Goal: Transaction & Acquisition: Purchase product/service

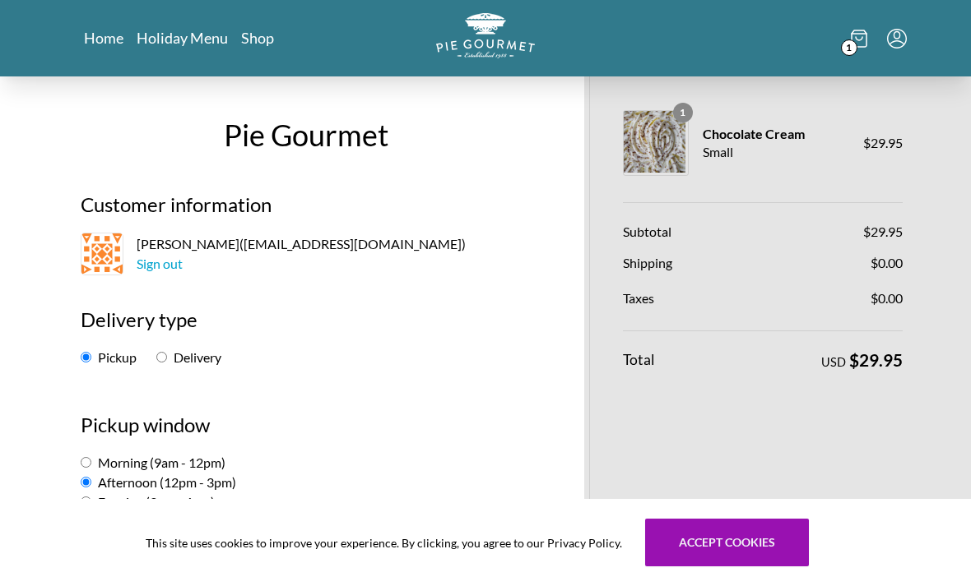
type textarea "To be picked up by [PERSON_NAME]"
click at [211, 0] on html "Home Holiday Menu Shop 1 Pie Gourmet Customer information [PERSON_NAME] ( [EMAI…" at bounding box center [485, 293] width 971 height 586
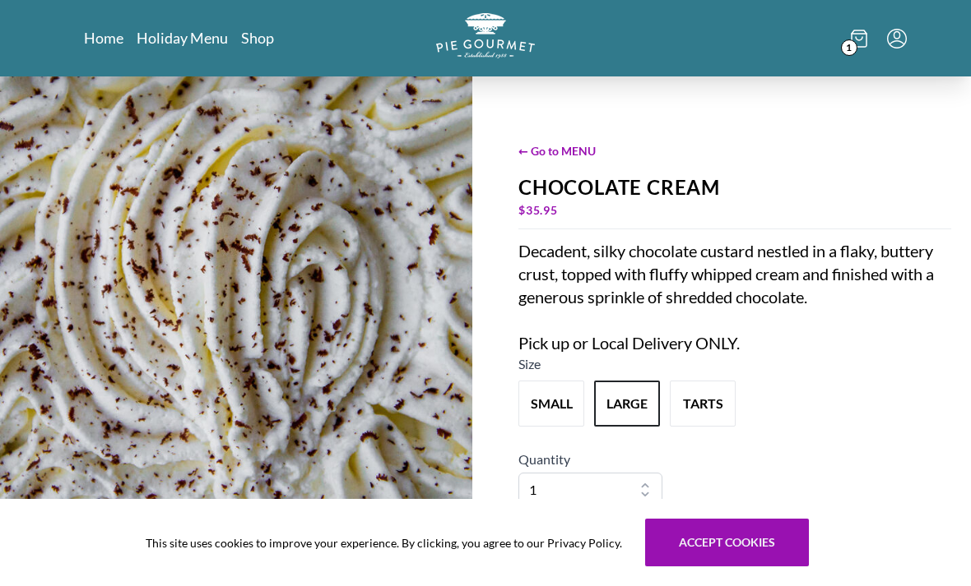
click at [248, 47] on link "Shop" at bounding box center [257, 38] width 33 height 20
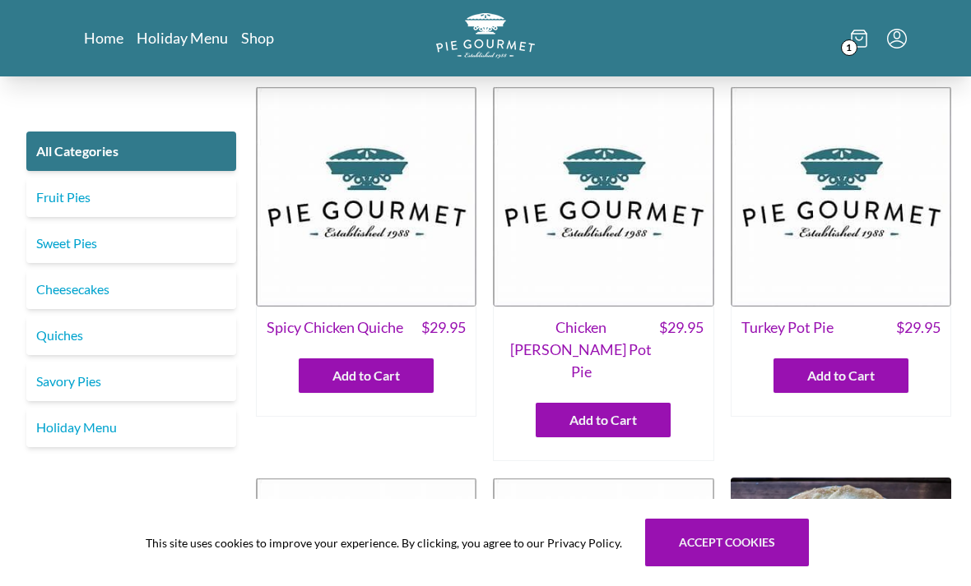
click at [182, 192] on link "Fruit Pies" at bounding box center [131, 197] width 210 height 39
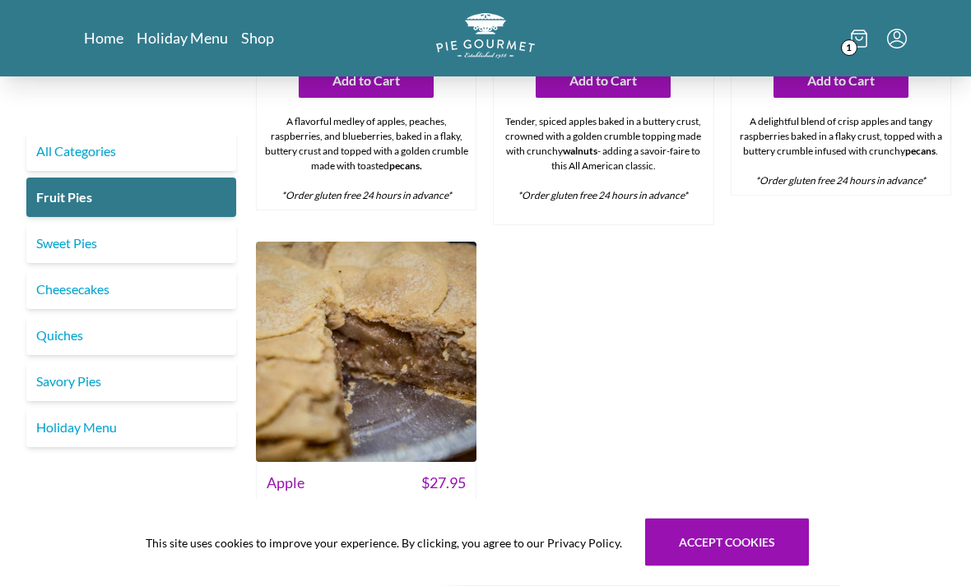
scroll to position [1202, 0]
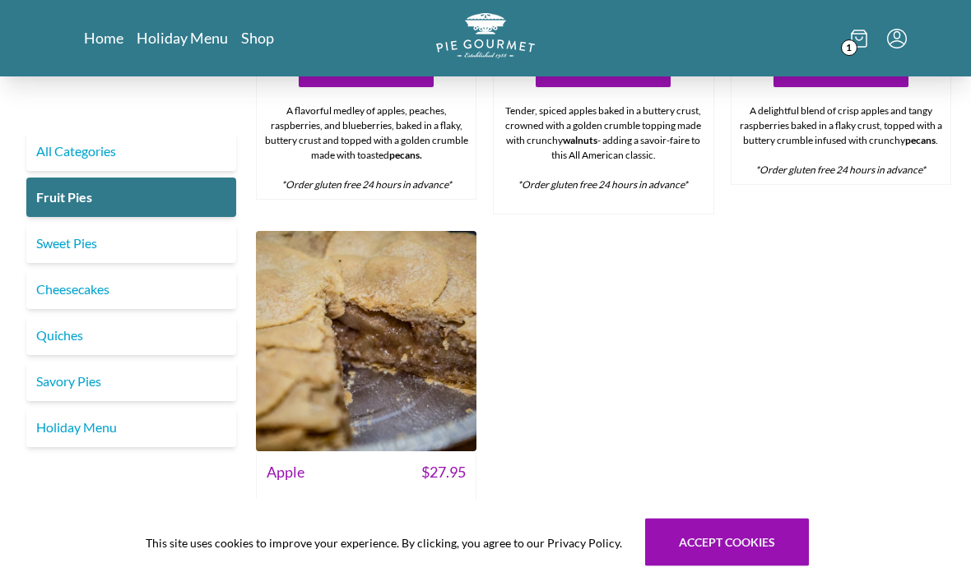
click at [398, 377] on img at bounding box center [366, 342] width 220 height 220
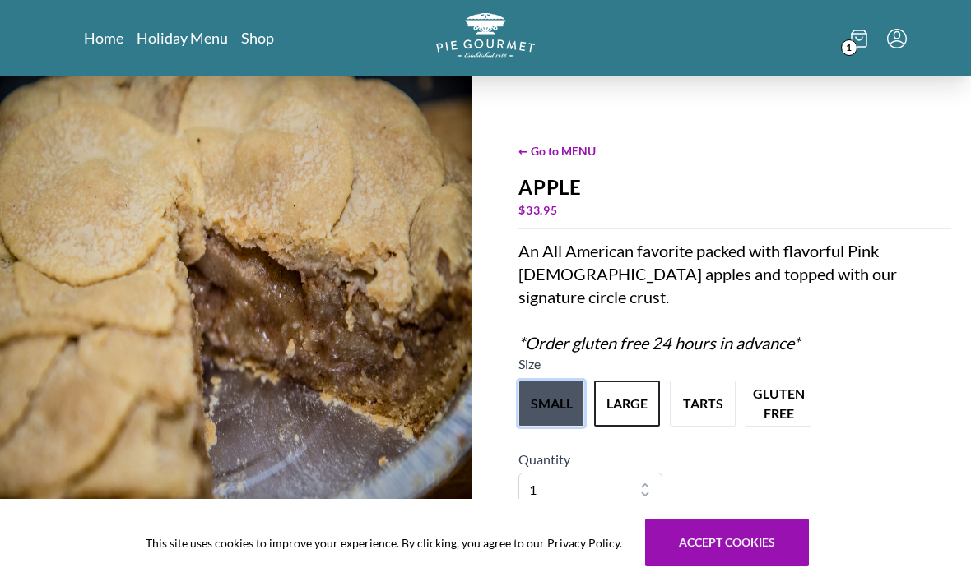
click at [550, 405] on button "small" at bounding box center [551, 404] width 66 height 46
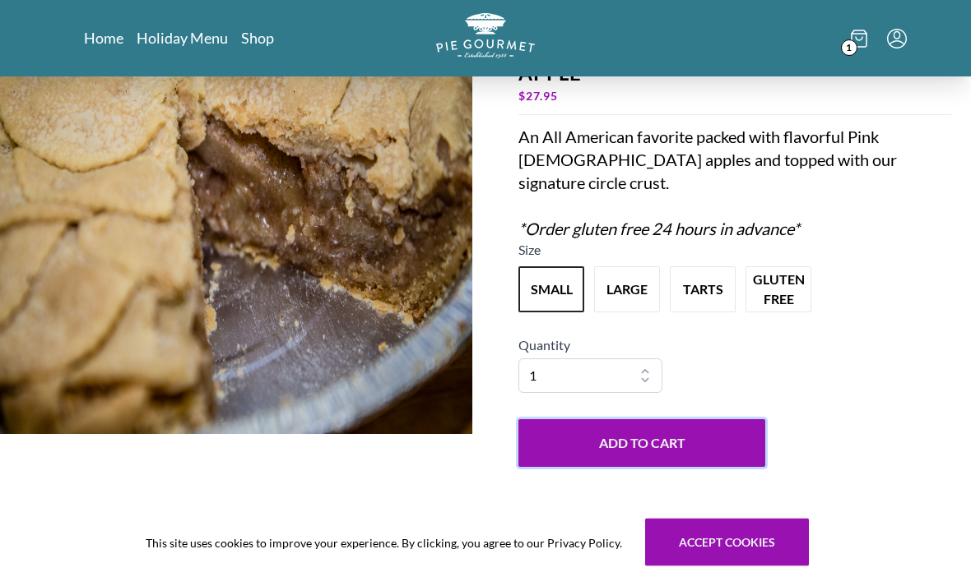
scroll to position [114, 0]
click at [659, 438] on button "Add to Cart" at bounding box center [641, 443] width 247 height 48
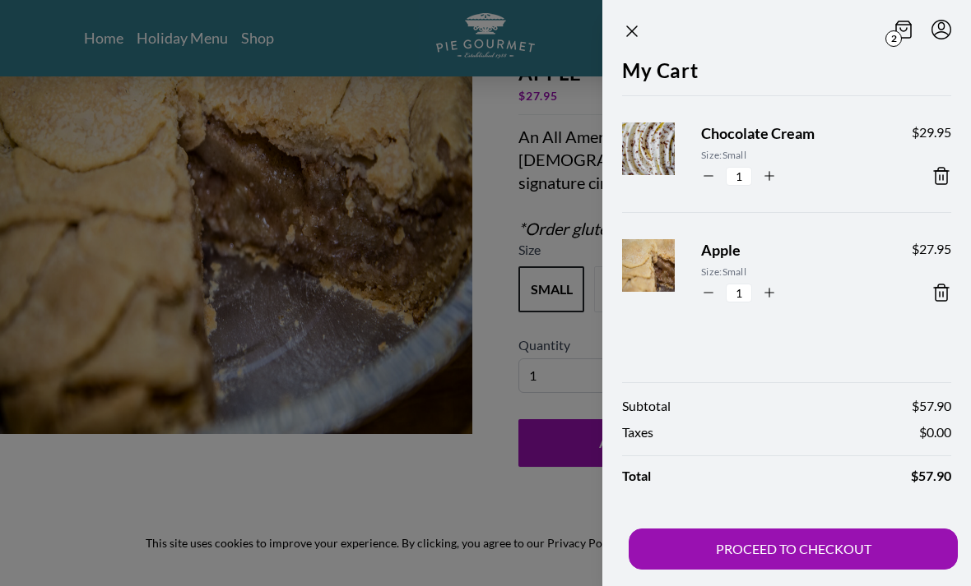
click at [811, 570] on button "PROCEED TO CHECKOUT" at bounding box center [792, 549] width 329 height 41
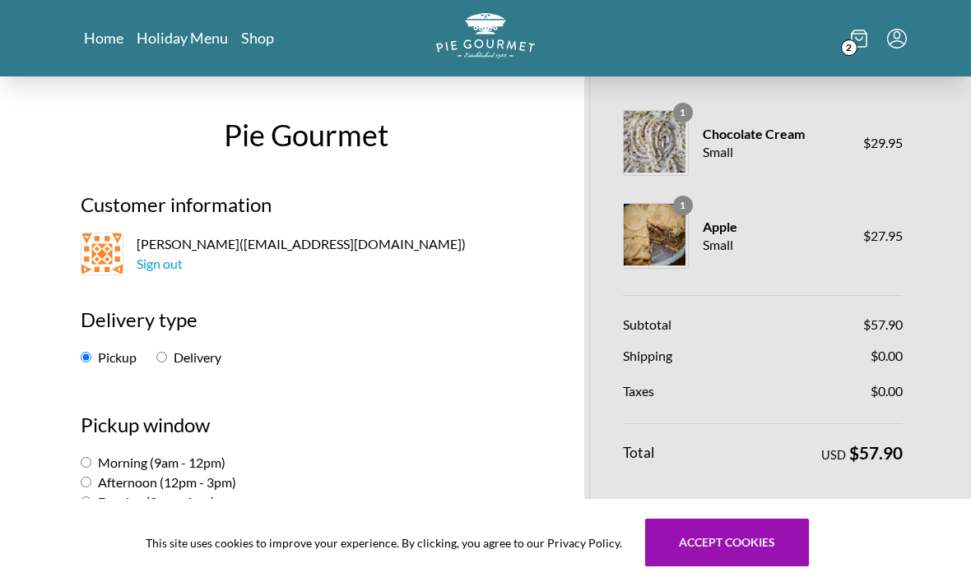
select select "0"
click at [91, 480] on input "Afternoon (12pm - 3pm)" at bounding box center [86, 482] width 11 height 11
radio input "true"
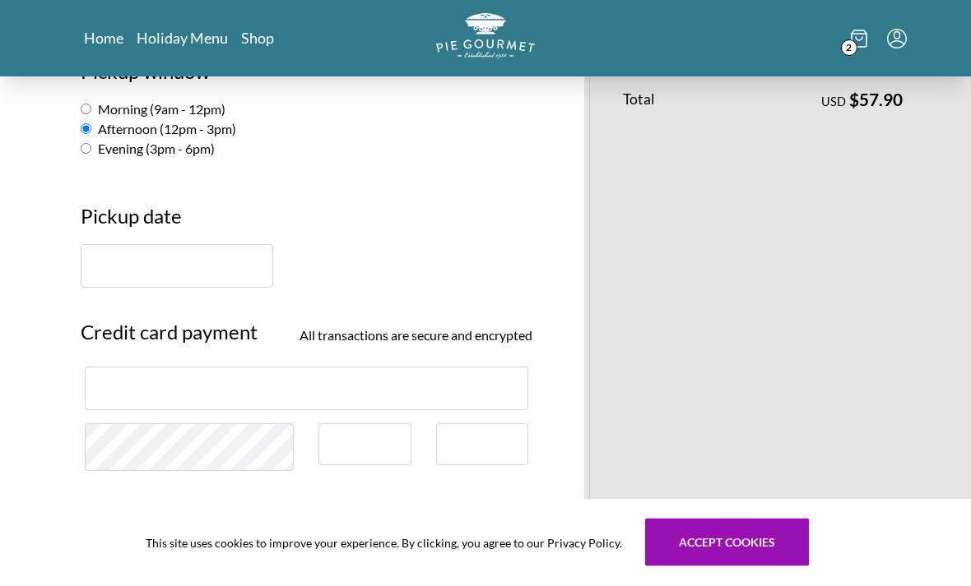
scroll to position [354, 0]
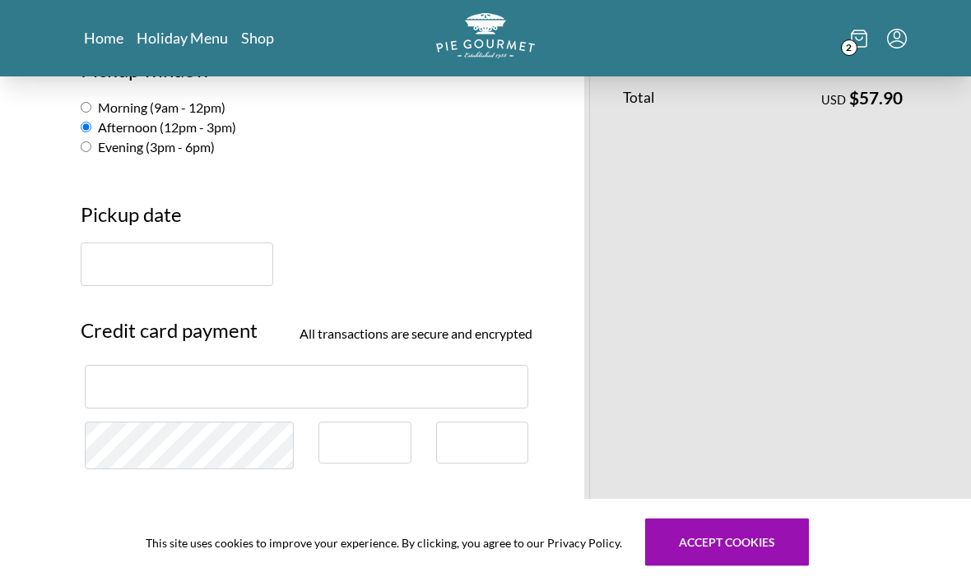
click at [207, 277] on input "text" at bounding box center [177, 265] width 192 height 44
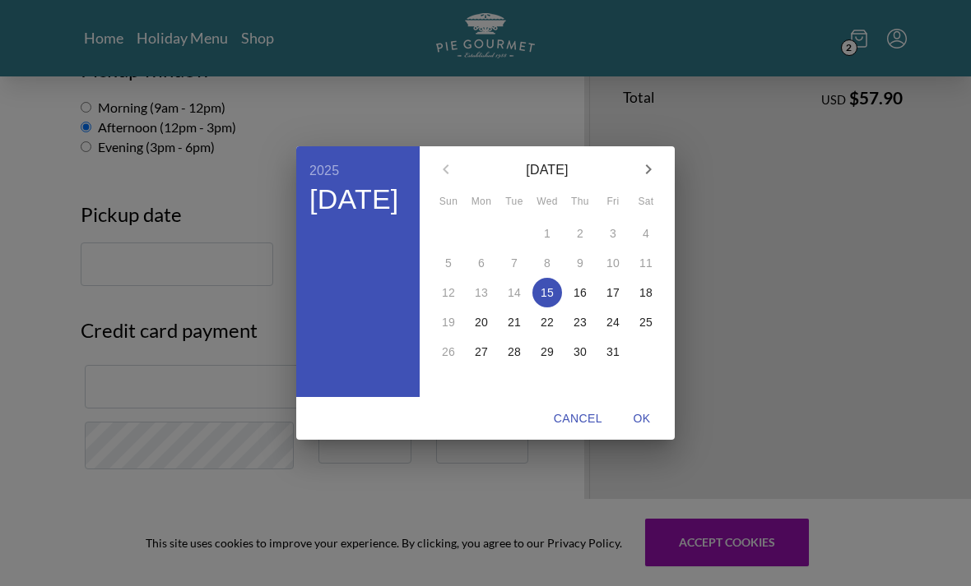
click at [649, 301] on p "18" at bounding box center [645, 293] width 13 height 16
click at [642, 429] on span "OK" at bounding box center [641, 419] width 39 height 21
type input "[DATE]"
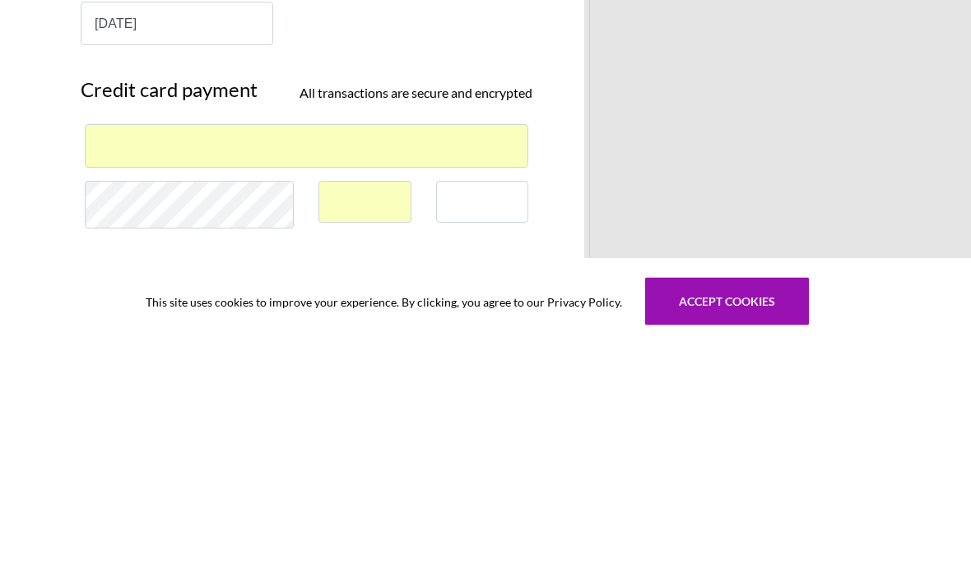
scroll to position [596, 0]
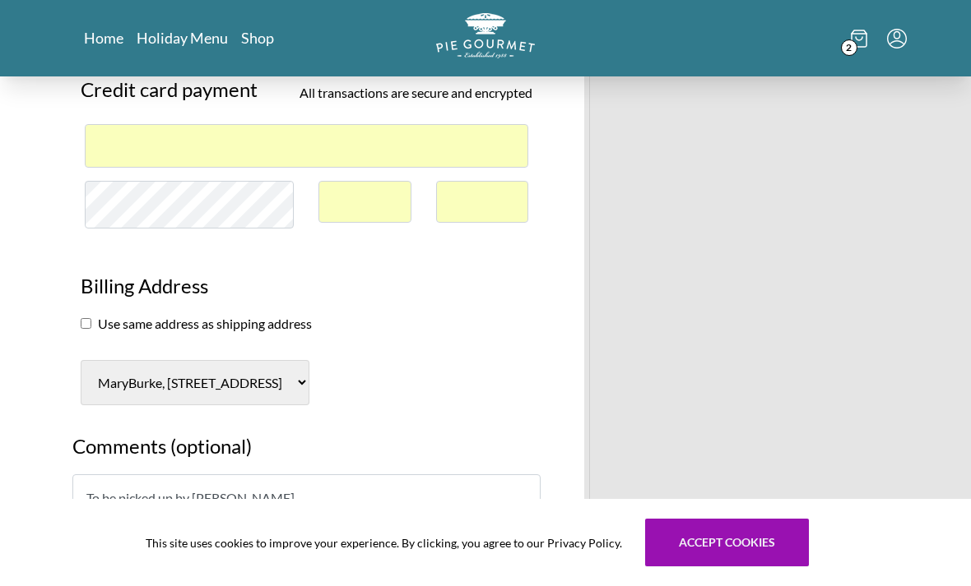
click at [87, 329] on input "checkbox" at bounding box center [86, 323] width 11 height 11
checkbox input "true"
select select "-1"
click at [90, 327] on input "checkbox" at bounding box center [86, 323] width 11 height 11
checkbox input "false"
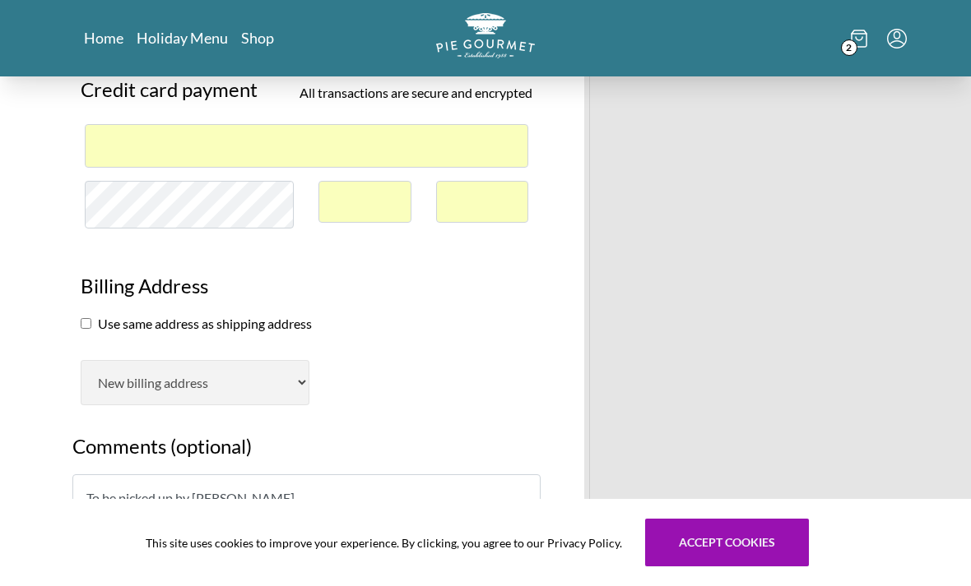
select select "AL"
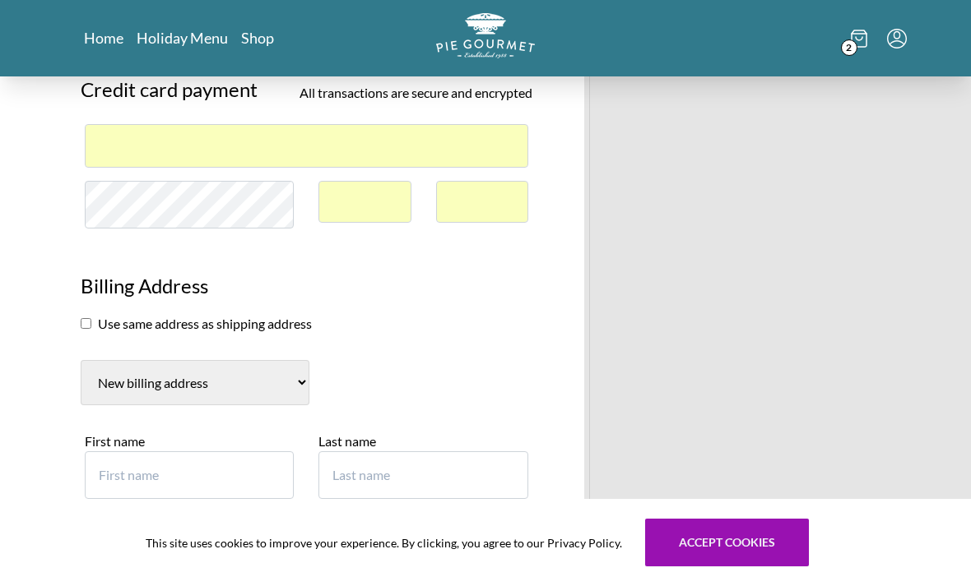
click at [309, 382] on select "MaryBurke, [STREET_ADDRESS] New billing address" at bounding box center [195, 382] width 229 height 45
select select "0"
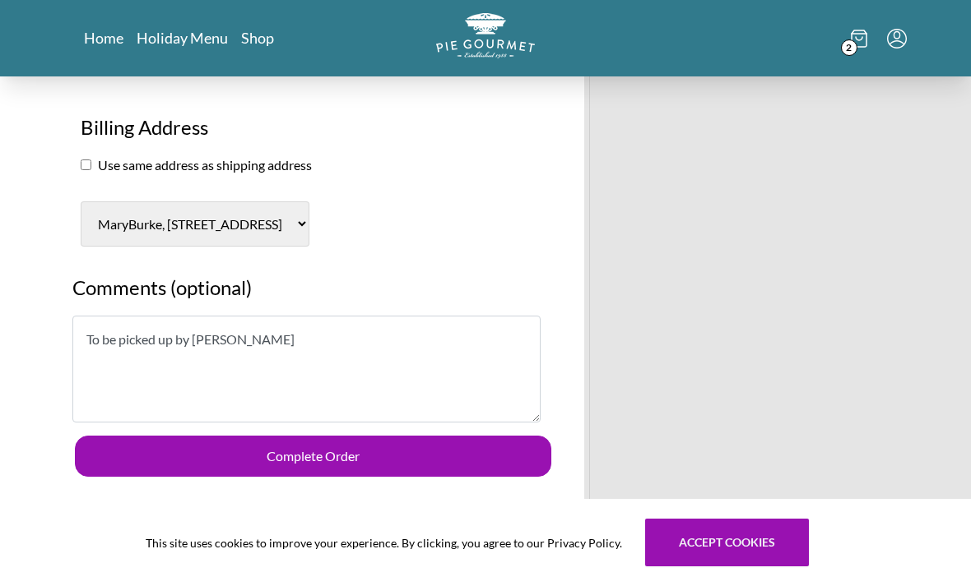
scroll to position [764, 0]
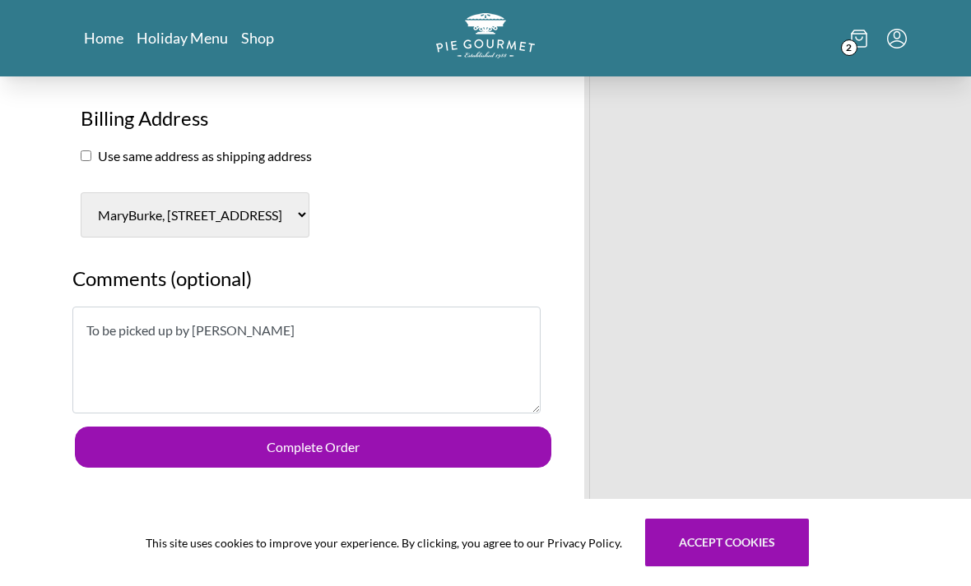
click at [504, 439] on button "Complete Order" at bounding box center [313, 447] width 476 height 41
